Goal: Information Seeking & Learning: Learn about a topic

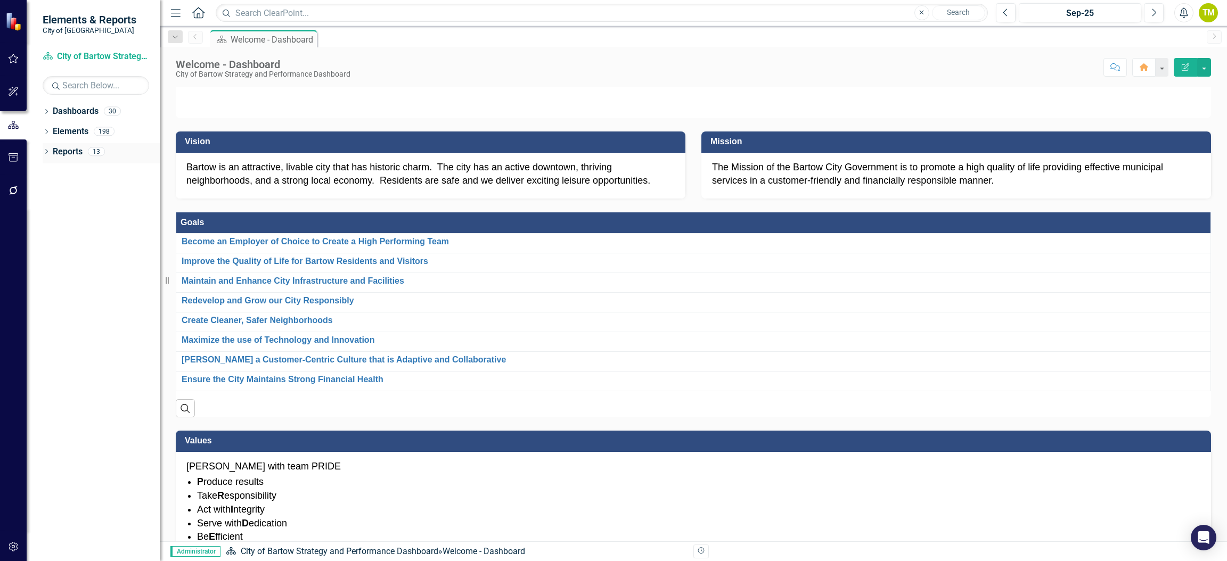
click at [56, 150] on link "Reports" at bounding box center [68, 152] width 30 height 12
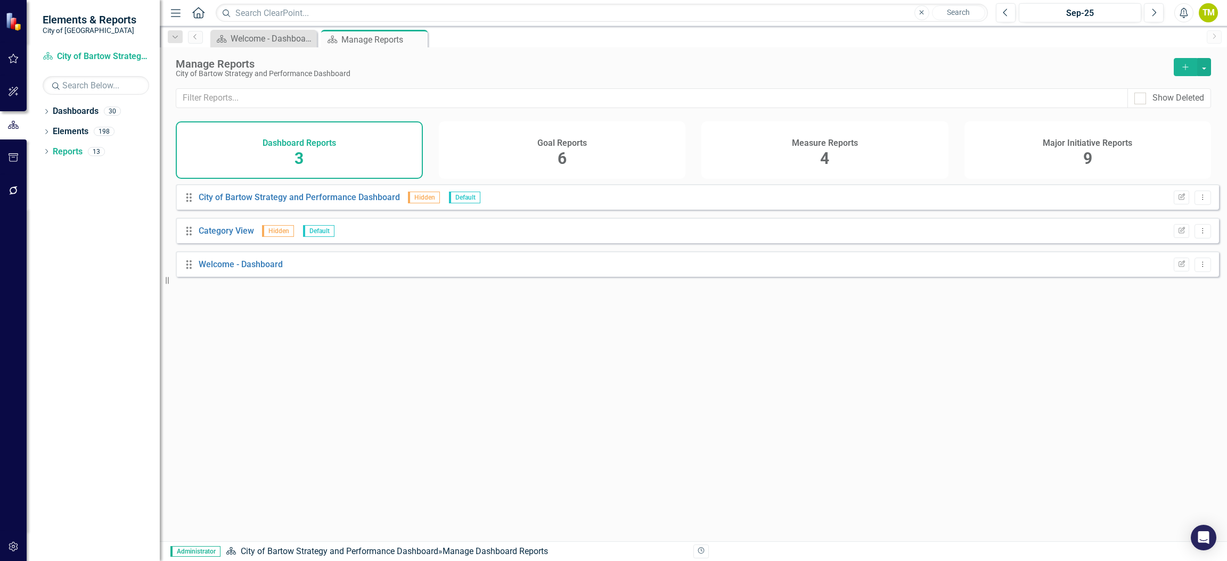
click at [1082, 159] on div "Major Initiative Reports 9" at bounding box center [1087, 150] width 247 height 58
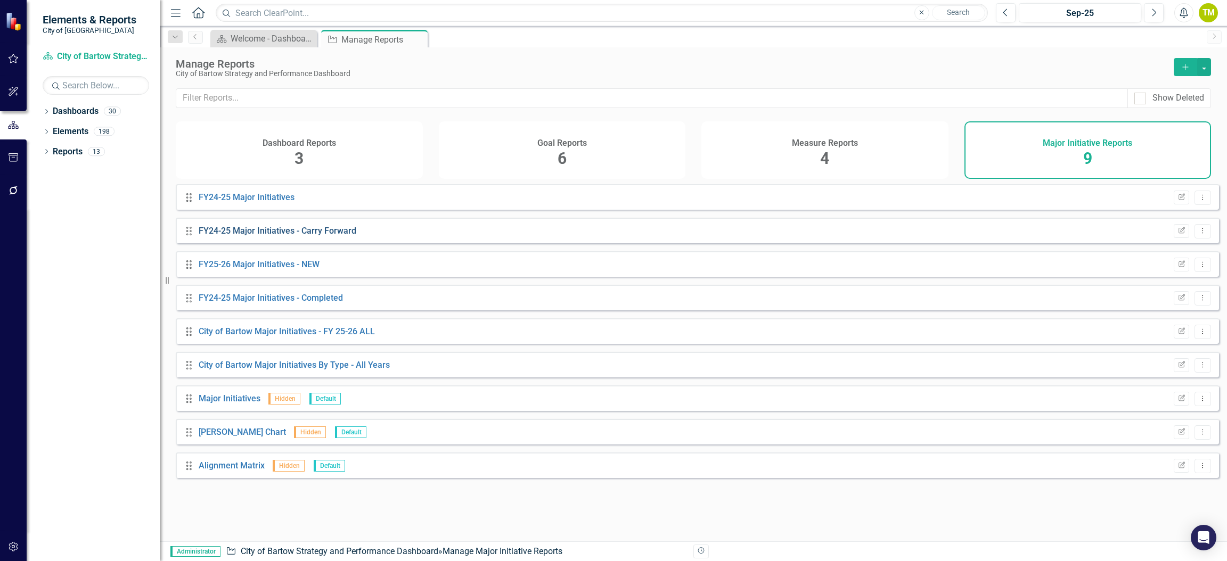
click at [254, 236] on link "FY24-25 Major Initiatives - Carry Forward" at bounding box center [278, 231] width 158 height 10
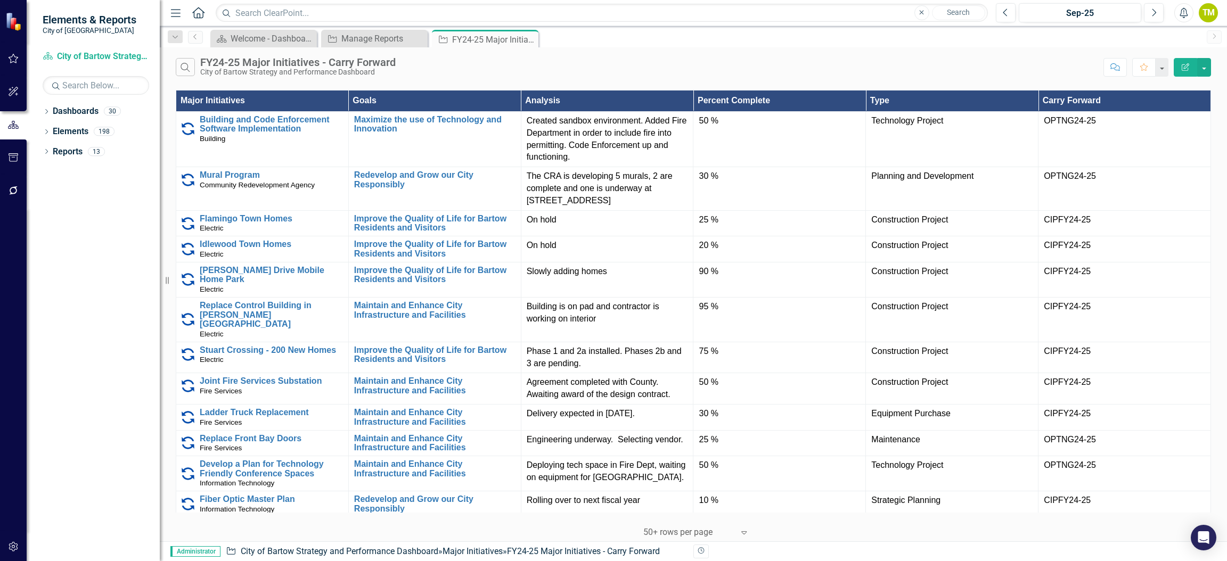
click at [935, 100] on th "Type" at bounding box center [952, 101] width 173 height 21
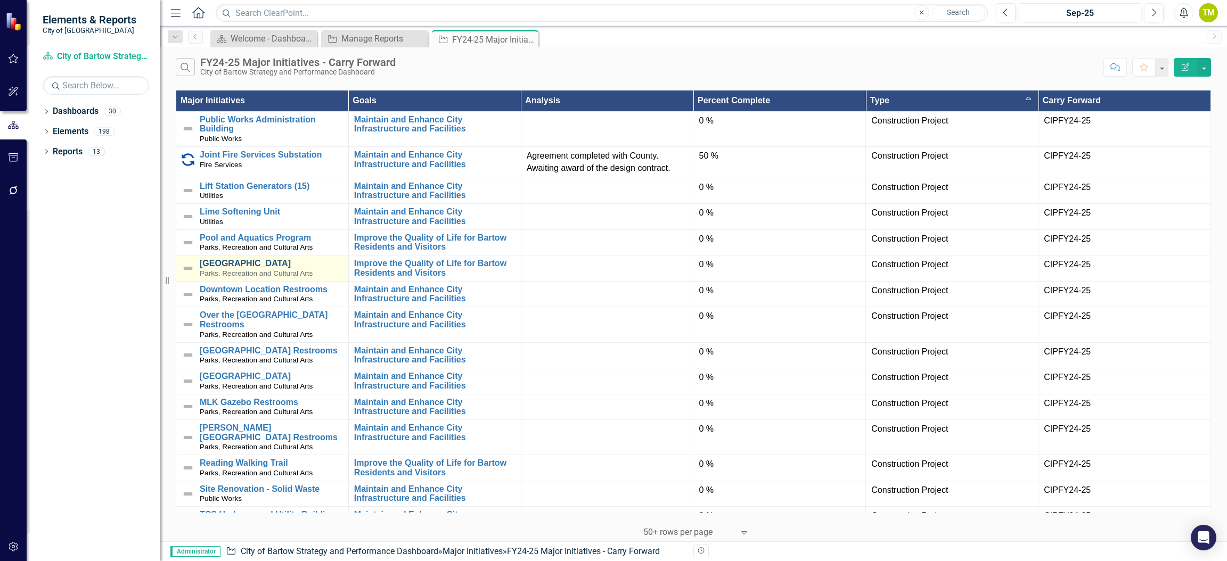
click at [240, 261] on link "[GEOGRAPHIC_DATA]" at bounding box center [271, 264] width 143 height 10
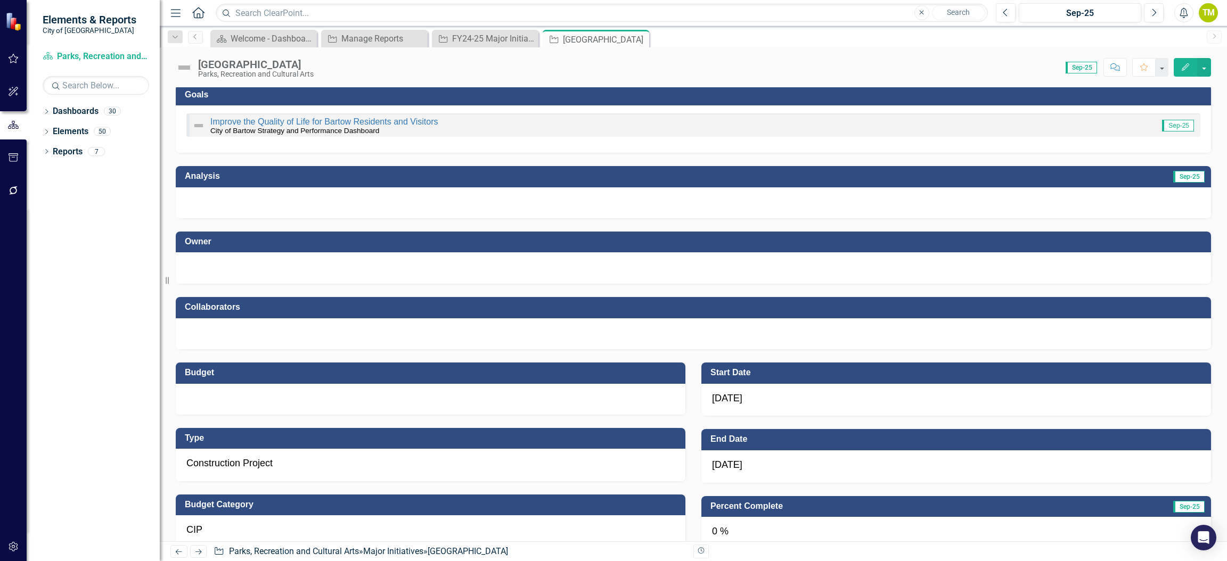
scroll to position [160, 0]
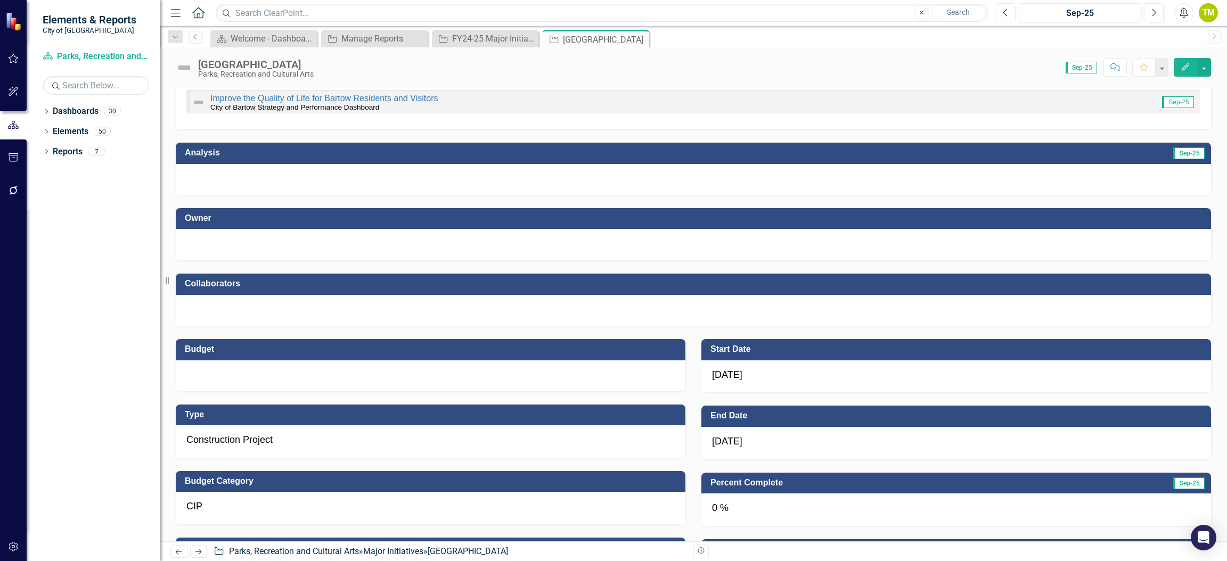
click at [1009, 18] on button "Previous" at bounding box center [1006, 12] width 20 height 19
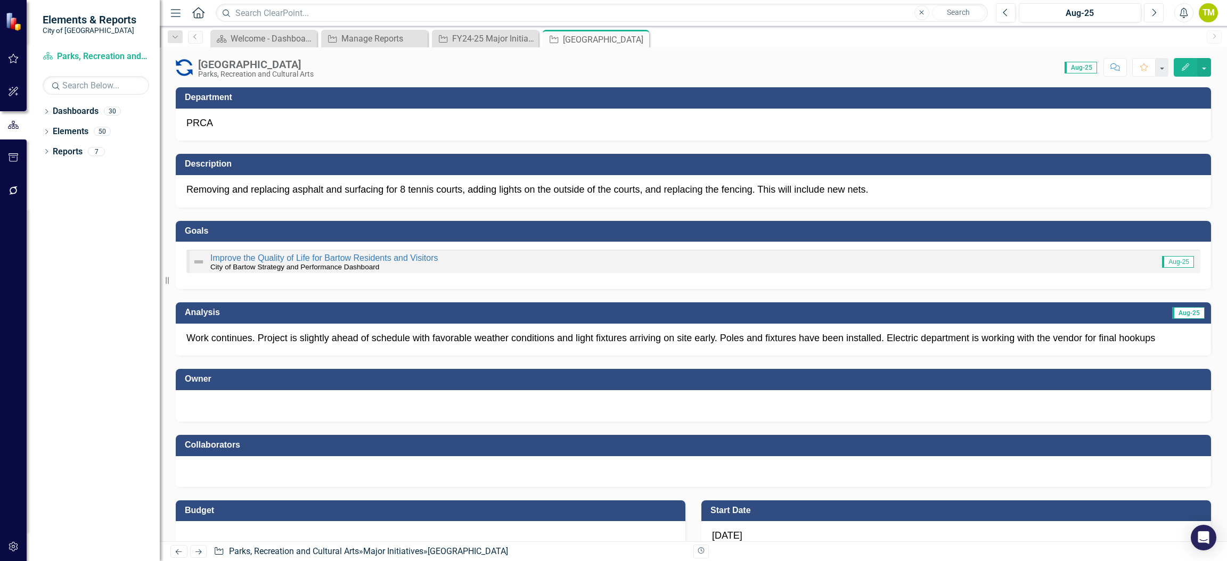
click at [1151, 11] on icon "Next" at bounding box center [1154, 13] width 6 height 10
